Goal: Complete application form

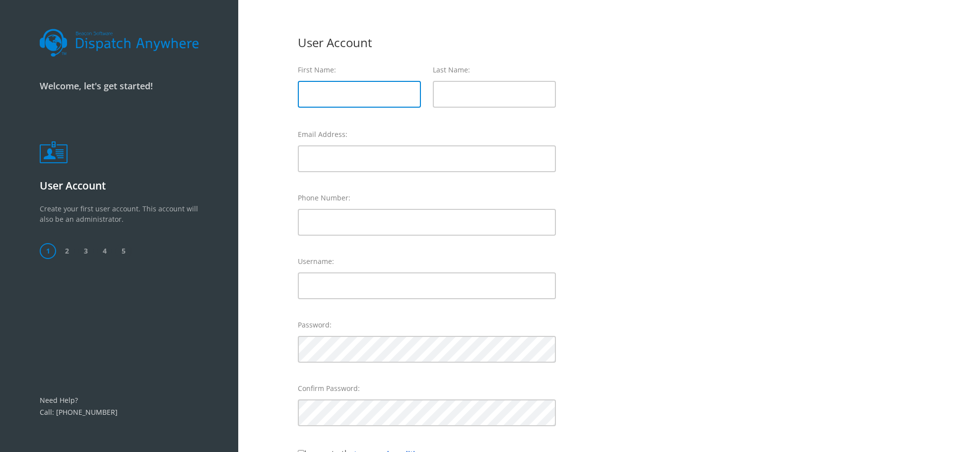
scroll to position [51, 0]
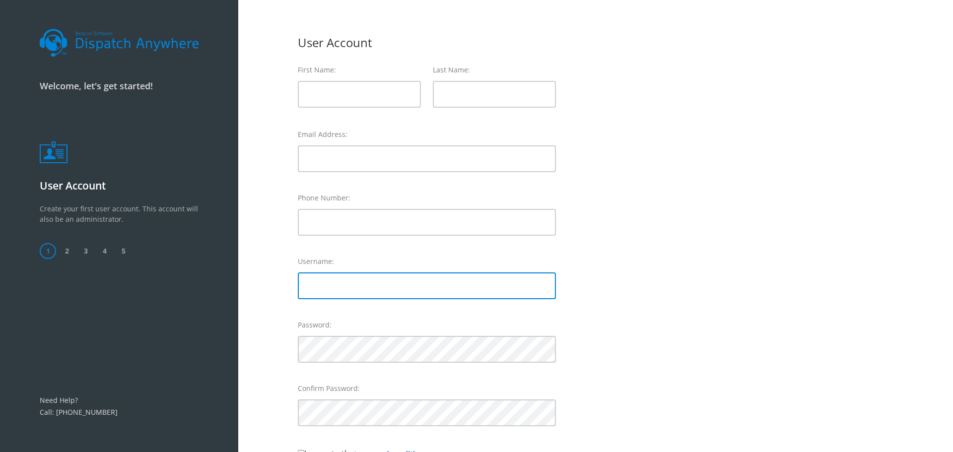
type input "*********"
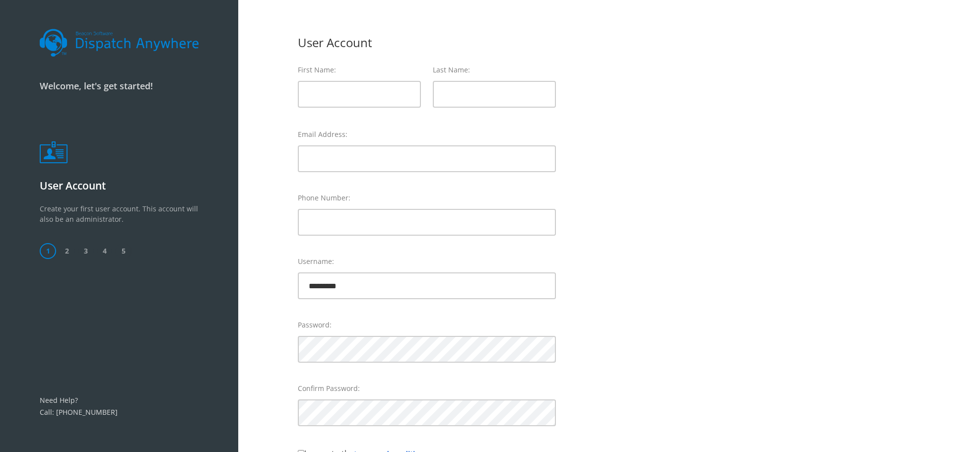
click at [127, 45] on img at bounding box center [119, 43] width 159 height 28
